Goal: Task Accomplishment & Management: Manage account settings

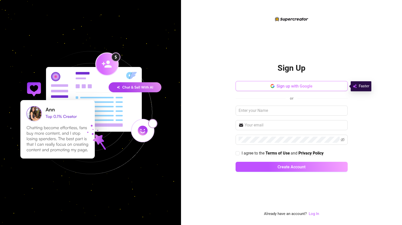
click at [305, 84] on span "Sign up with Google" at bounding box center [294, 86] width 36 height 5
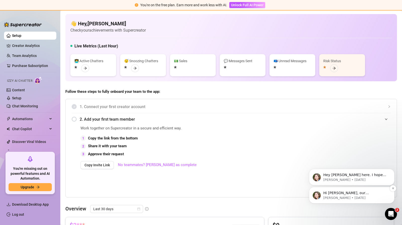
click at [381, 196] on p "[PERSON_NAME] • [DATE]" at bounding box center [355, 198] width 65 height 5
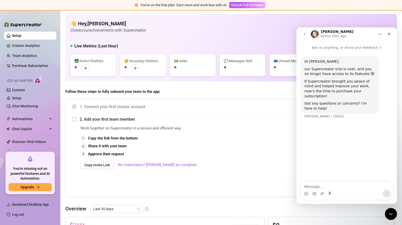
click at [257, 134] on div "Work together on Supercreator in a secure and efficient way. 1 Copy the link fr…" at bounding box center [178, 161] width 197 height 70
click at [390, 33] on icon "Close" at bounding box center [389, 34] width 4 height 4
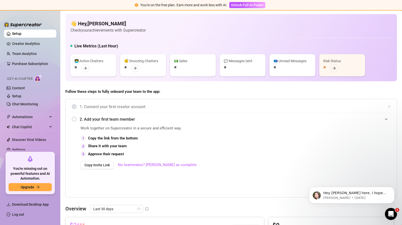
scroll to position [7, 0]
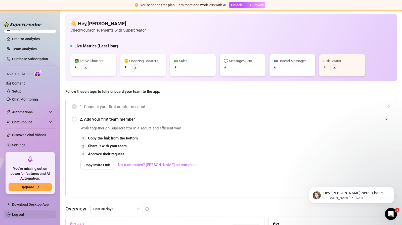
click at [24, 217] on link "Log out" at bounding box center [18, 215] width 12 height 4
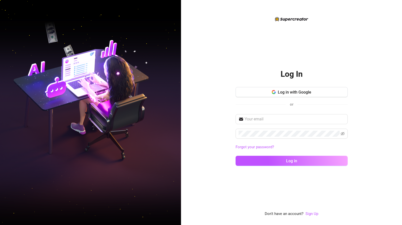
click at [189, 178] on div "Log In Log in with Google or Forgot your password? Log in Don't have an account…" at bounding box center [201, 112] width 402 height 225
click at [270, 94] on button "Log in with Google" at bounding box center [291, 92] width 112 height 10
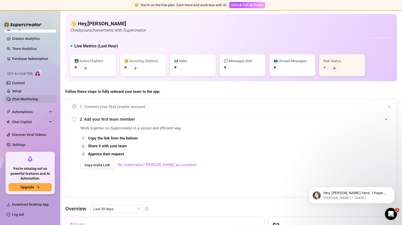
scroll to position [7, 0]
click at [175, 92] on span "Follow these steps to fully onboard your team to the app:" at bounding box center [230, 92] width 331 height 6
click at [85, 68] on icon "arrow-right" at bounding box center [85, 69] width 4 height 4
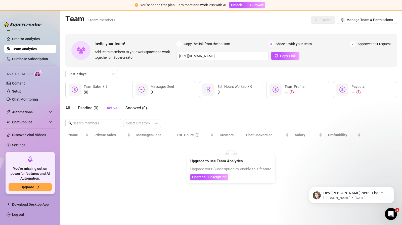
click at [205, 116] on div "All Pending ( 0 ) Active Snoozed ( 0 ) Select Creators" at bounding box center [230, 114] width 331 height 26
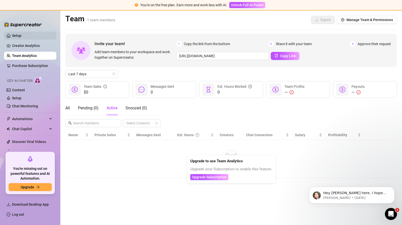
click at [21, 34] on link "Setup" at bounding box center [16, 36] width 9 height 4
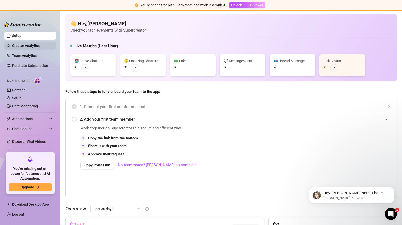
click at [36, 45] on link "Creator Analytics" at bounding box center [32, 46] width 40 height 8
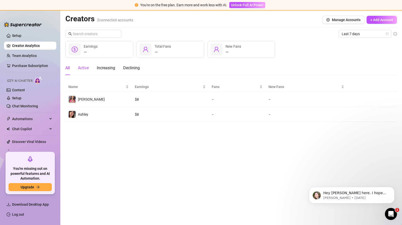
click at [86, 69] on div "Active" at bounding box center [83, 68] width 11 height 6
click at [110, 67] on div "Increasing" at bounding box center [106, 68] width 18 height 6
click at [141, 68] on div "All Active Increasing Declining" at bounding box center [230, 68] width 331 height 14
click at [134, 65] on div "Declining" at bounding box center [131, 68] width 17 height 6
click at [66, 68] on div "All" at bounding box center [67, 68] width 5 height 6
